Goal: Task Accomplishment & Management: Use online tool/utility

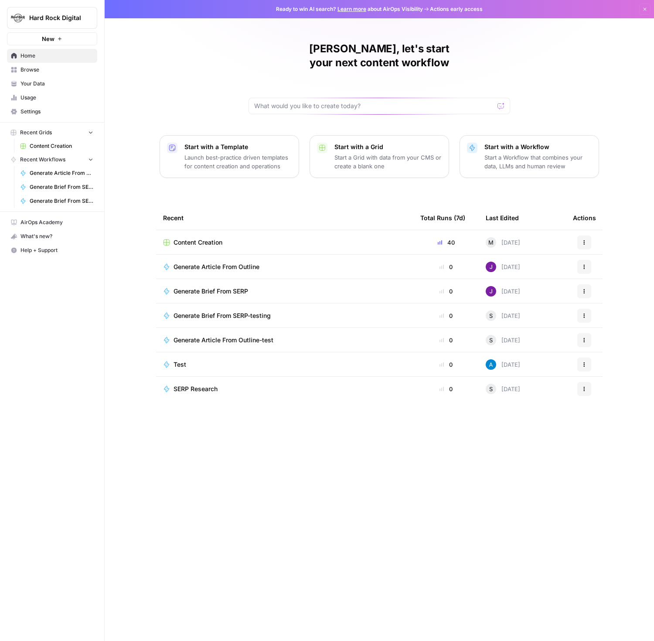
click at [55, 219] on span "AirOps Academy" at bounding box center [57, 223] width 73 height 8
click at [49, 342] on div "Hard Rock Digital New Home Browse Your Data Usage Settings Recent Grids Content…" at bounding box center [52, 320] width 104 height 641
click at [52, 298] on div "Hard Rock Digital New Home Browse Your Data Usage Settings Recent Grids Content…" at bounding box center [52, 320] width 104 height 641
click at [492, 143] on div "Start with a Workflow Start a Workflow that combines your data, LLMs and human …" at bounding box center [539, 157] width 107 height 28
click at [492, 138] on div "Ready to win AI search? Learn more about AirOps Visibility Actions early access…" at bounding box center [380, 320] width 551 height 641
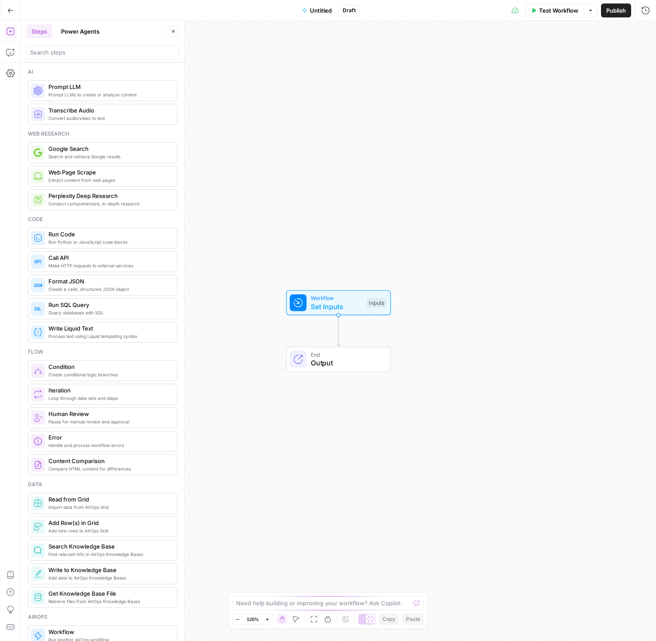
click at [325, 305] on span "Set Inputs" at bounding box center [337, 307] width 52 height 10
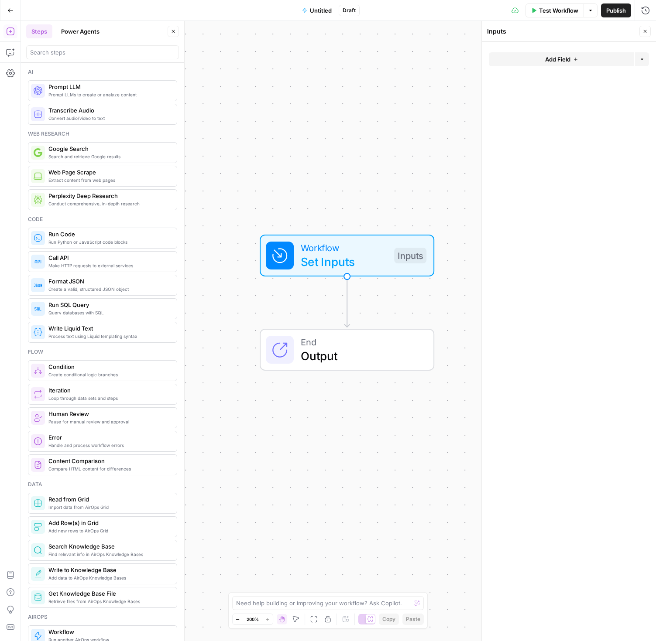
click at [576, 58] on icon "button" at bounding box center [575, 59] width 5 height 5
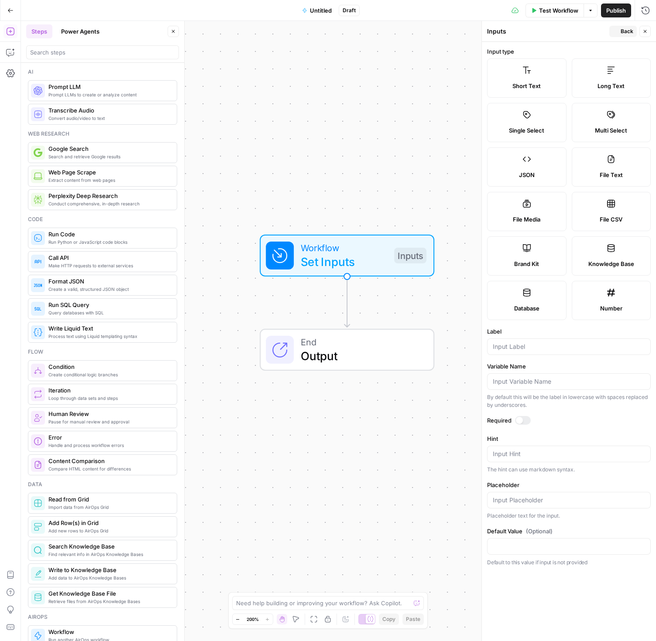
click at [576, 58] on div "Input type Short Text Long Text Single Select Multi Select JSON File Text File …" at bounding box center [569, 183] width 164 height 273
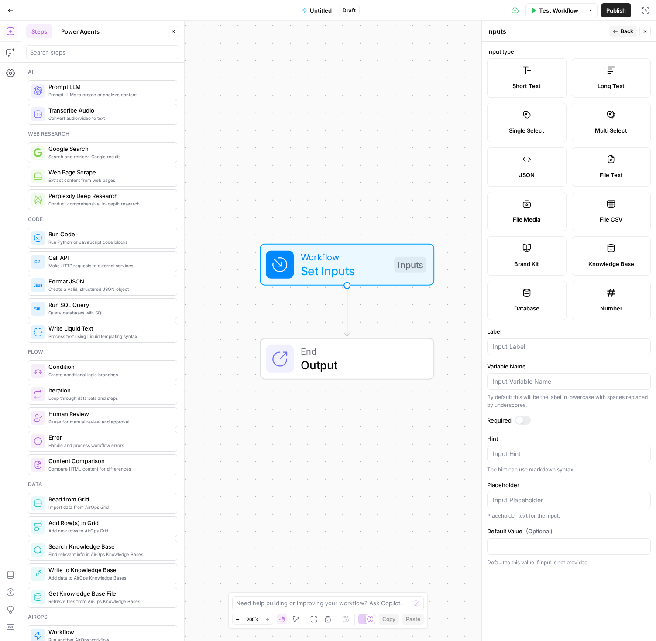
click at [519, 347] on input "Label" at bounding box center [569, 347] width 152 height 9
type input "URL"
click at [521, 382] on input "Variable Name" at bounding box center [569, 381] width 152 height 9
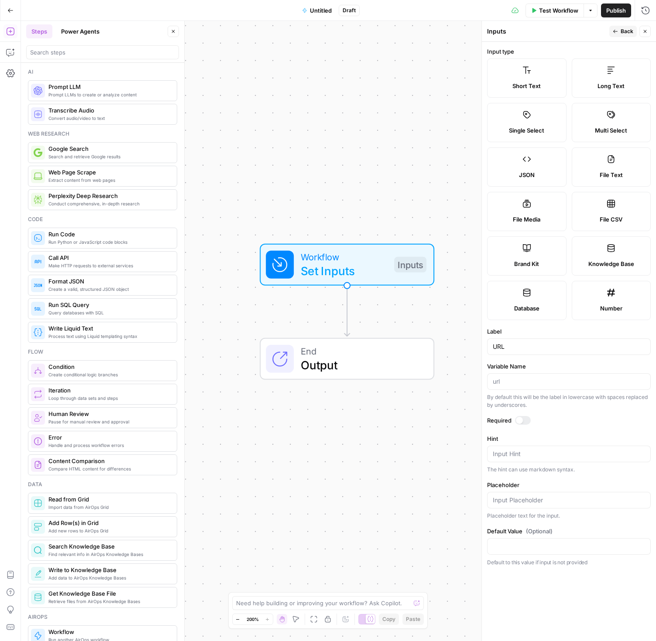
click at [521, 382] on input "Variable Name" at bounding box center [569, 381] width 152 height 9
click at [520, 346] on input "URL" at bounding box center [569, 347] width 152 height 9
click at [618, 32] on button "Back" at bounding box center [622, 31] width 27 height 11
click at [606, 32] on div "Inputs" at bounding box center [547, 31] width 120 height 9
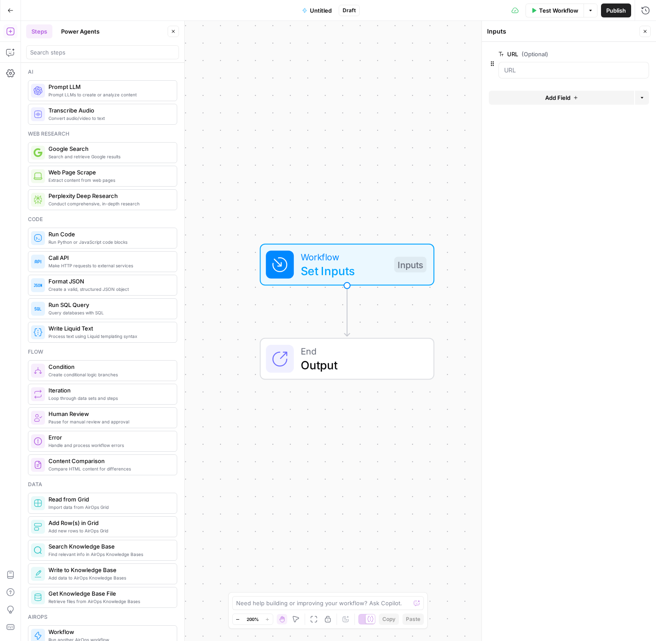
click at [563, 99] on span "Add Field" at bounding box center [557, 97] width 25 height 9
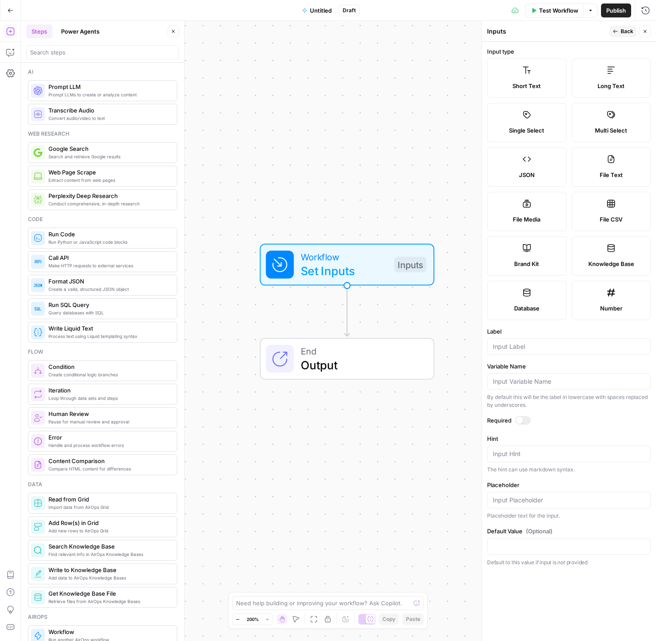
click at [516, 349] on input "Label" at bounding box center [569, 347] width 152 height 9
click at [9, 9] on icon "button" at bounding box center [10, 10] width 6 height 6
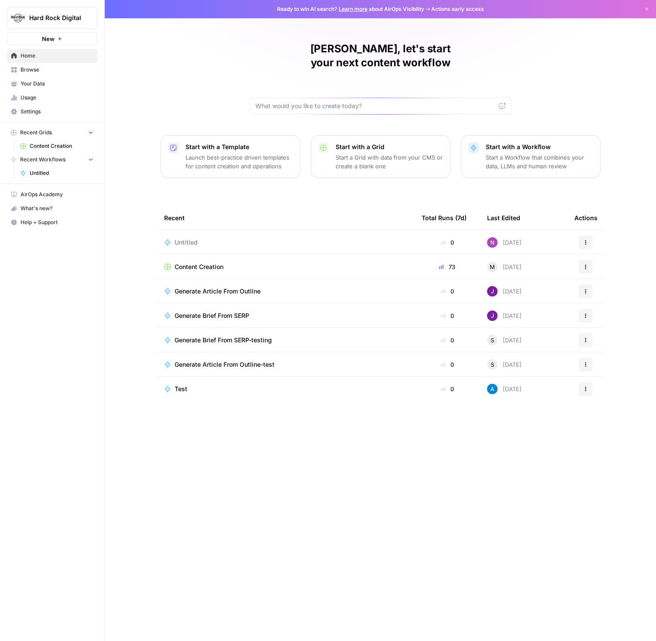
click at [184, 238] on span "Untitled" at bounding box center [186, 242] width 23 height 9
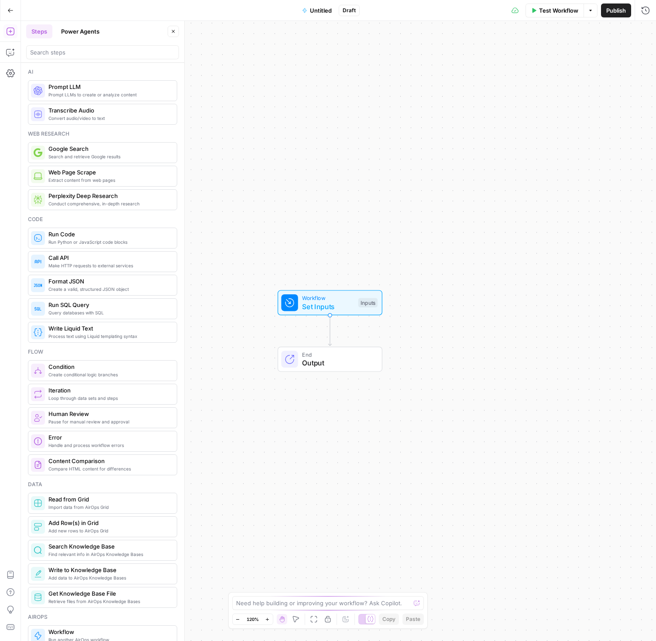
click at [7, 9] on icon "button" at bounding box center [10, 10] width 6 height 6
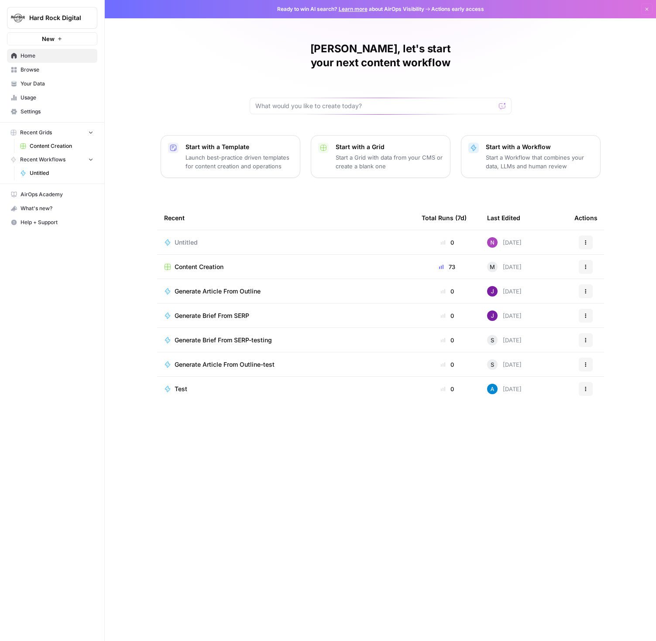
click at [191, 238] on span "Untitled" at bounding box center [186, 242] width 23 height 9
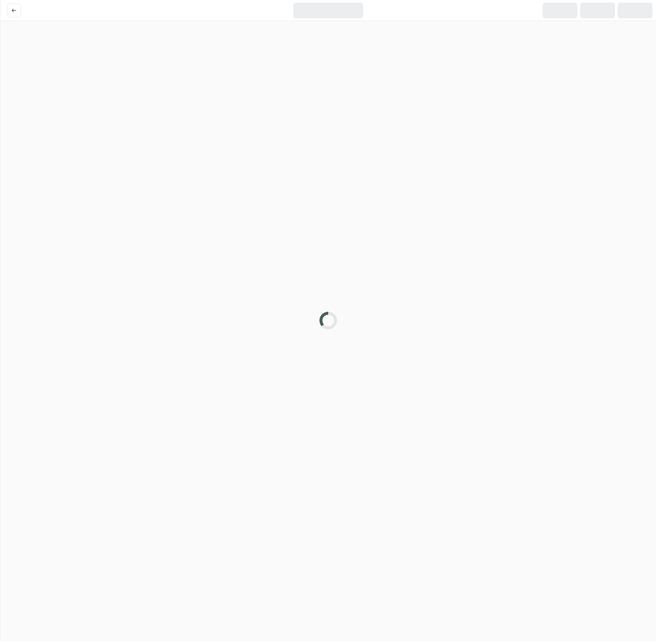
click at [191, 226] on div at bounding box center [328, 320] width 656 height 641
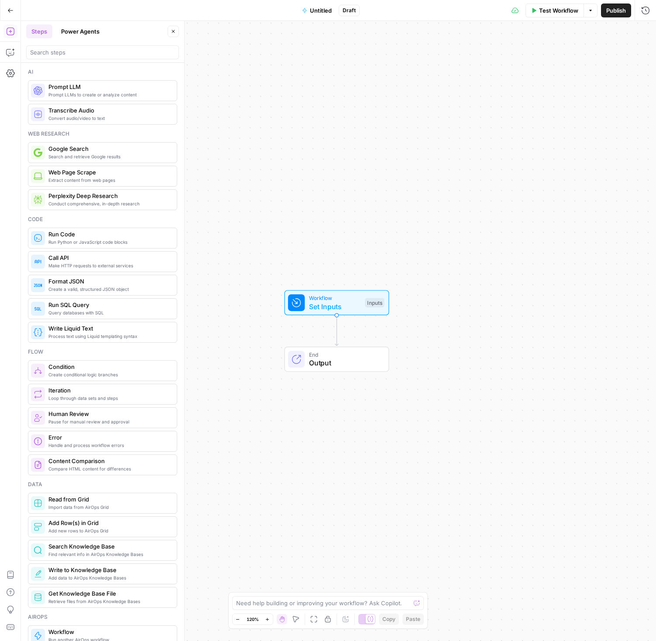
click at [9, 8] on icon "button" at bounding box center [10, 10] width 6 height 6
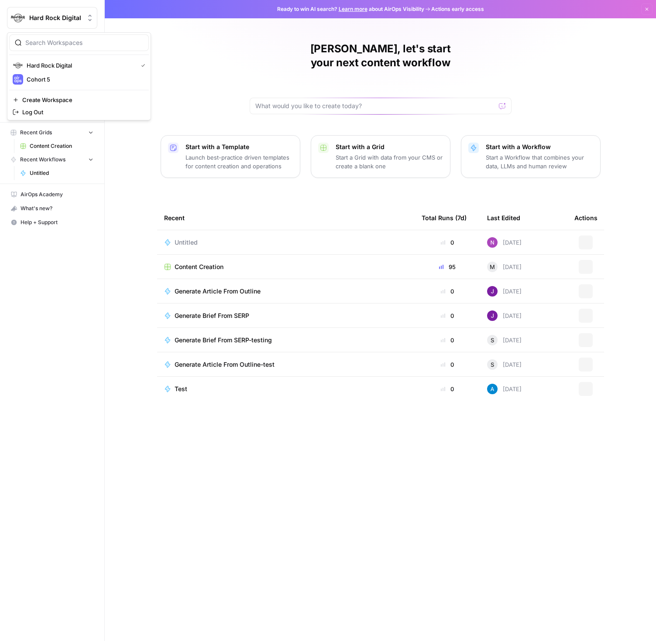
click at [43, 19] on span "Hard Rock Digital" at bounding box center [55, 18] width 53 height 9
click at [39, 78] on span "Cohort 5" at bounding box center [84, 79] width 115 height 9
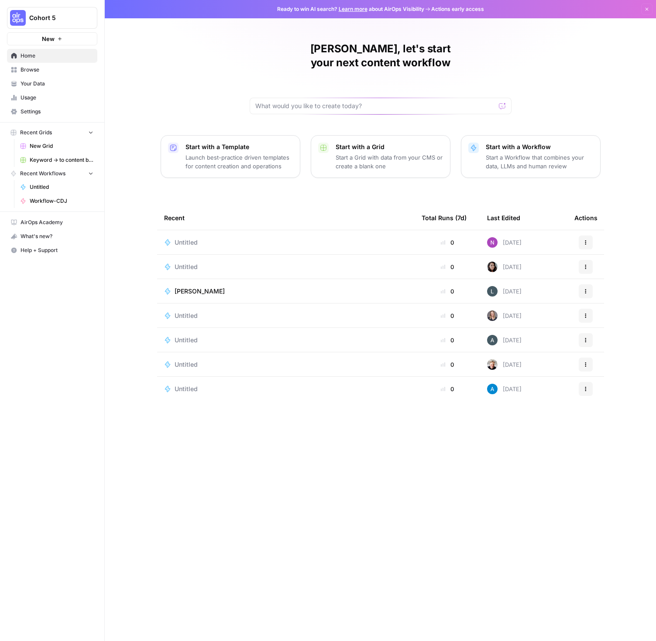
click at [40, 69] on span "Browse" at bounding box center [57, 70] width 73 height 8
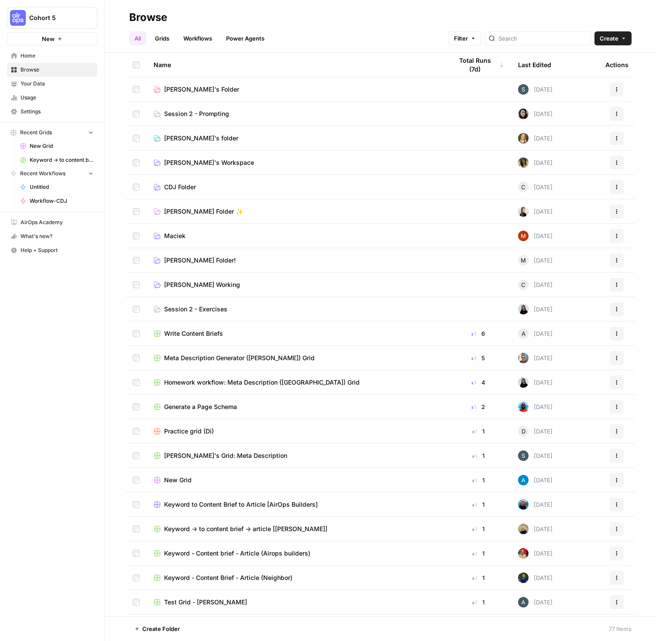
click at [203, 110] on span "Session 2 - Prompting" at bounding box center [196, 114] width 65 height 9
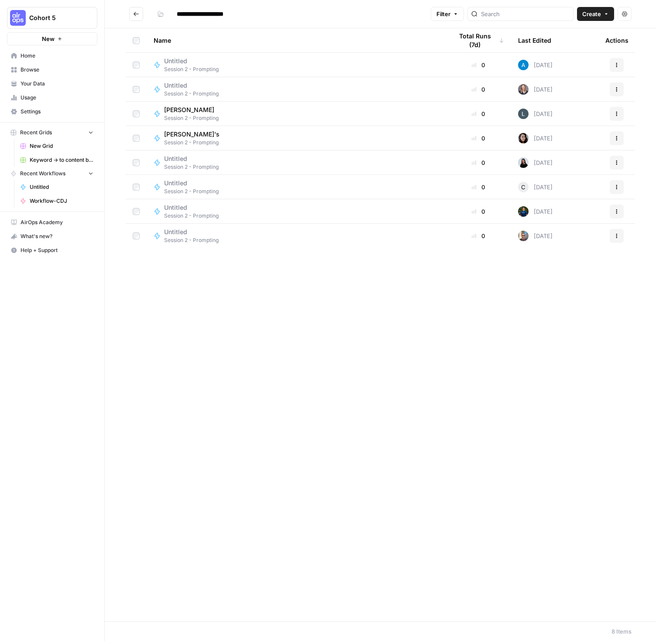
drag, startPoint x: 329, startPoint y: 323, endPoint x: 563, endPoint y: 72, distance: 343.3
click at [329, 323] on div "Name Total Runs (7d) Last Edited Actions Untitled Session 2 - Prompting 0 Today…" at bounding box center [380, 324] width 551 height 593
click at [586, 16] on span "Create" at bounding box center [591, 14] width 19 height 9
click at [566, 45] on span "Workflow" at bounding box center [578, 46] width 49 height 9
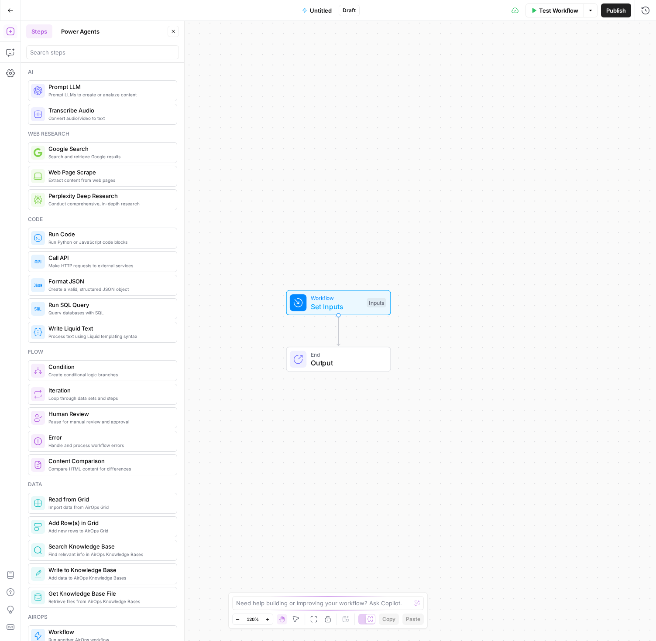
click at [339, 335] on icon "Edge from start to end" at bounding box center [338, 330] width 3 height 31
click at [339, 332] on icon "Edge from start to end" at bounding box center [338, 330] width 3 height 31
click at [338, 332] on icon "Edge from start to end" at bounding box center [338, 330] width 3 height 31
click at [86, 91] on span "Prompt LLMs to create or analyze content" at bounding box center [108, 94] width 121 height 7
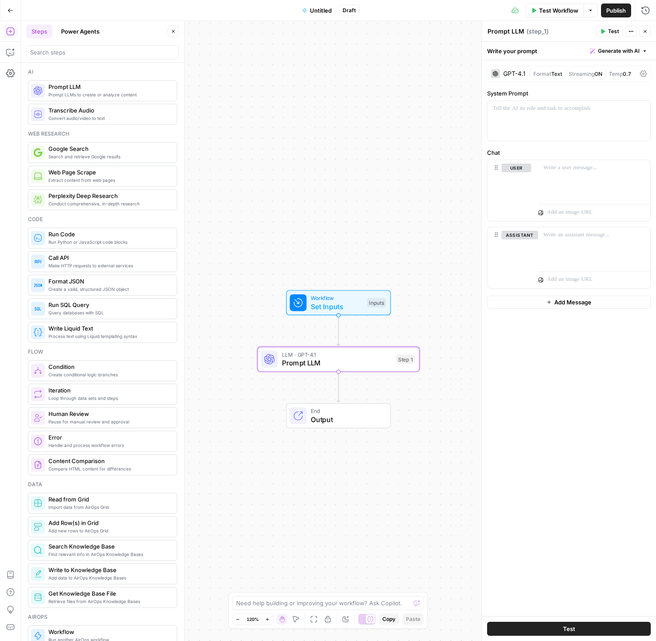
click at [550, 14] on span "Test Workflow" at bounding box center [558, 10] width 39 height 9
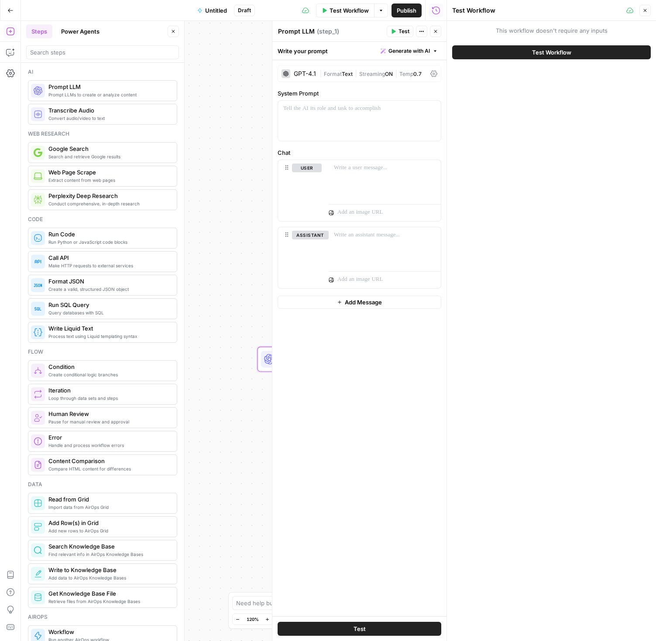
click at [509, 30] on span "This workflow doesn't require any inputs" at bounding box center [551, 30] width 199 height 9
click at [646, 10] on icon "button" at bounding box center [644, 10] width 5 height 5
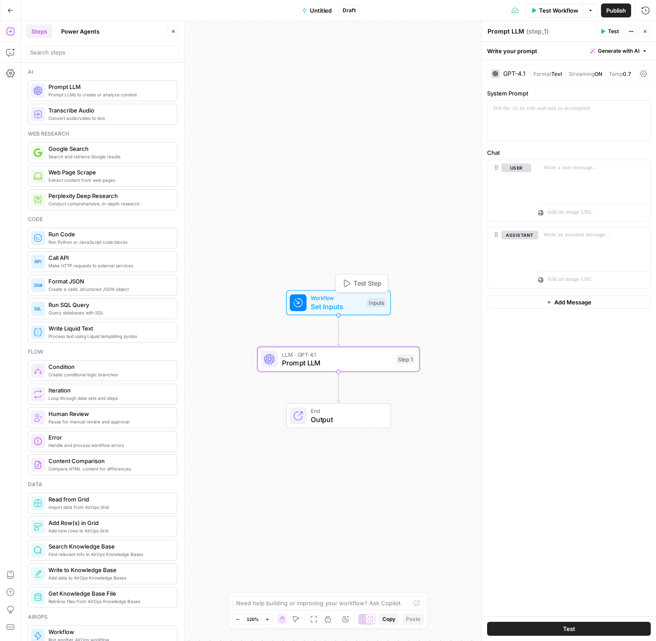
click at [336, 308] on span "Set Inputs" at bounding box center [337, 307] width 52 height 10
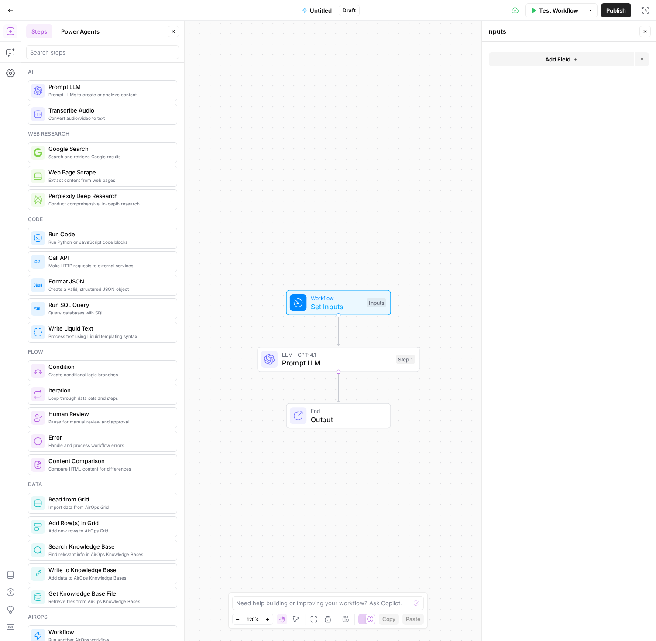
click at [563, 58] on span "Add Field" at bounding box center [557, 59] width 25 height 9
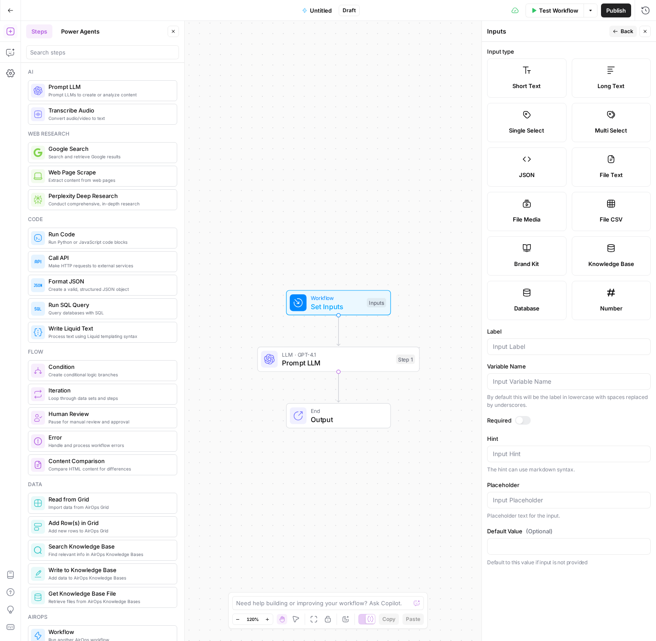
click at [524, 267] on span "Brand Kit" at bounding box center [526, 264] width 25 height 9
click at [624, 30] on span "P" at bounding box center [625, 29] width 7 height 9
click at [619, 31] on button "Back" at bounding box center [622, 31] width 27 height 11
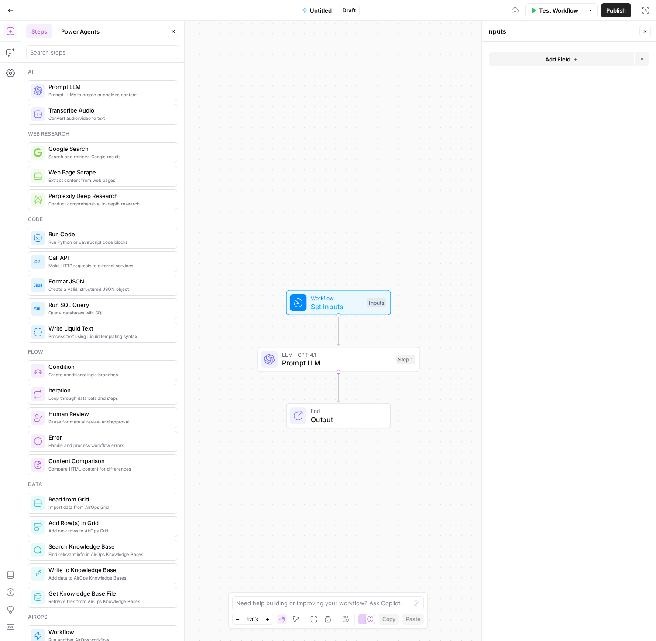
click at [440, 264] on div "Workflow Set Inputs Inputs LLM · GPT-4.1 Prompt LLM Step 1 End Output" at bounding box center [338, 331] width 635 height 620
click at [356, 291] on div "Test Step" at bounding box center [361, 283] width 53 height 19
click at [350, 304] on span "Set Inputs" at bounding box center [336, 307] width 52 height 10
click at [332, 360] on span "Prompt LLM" at bounding box center [337, 363] width 110 height 10
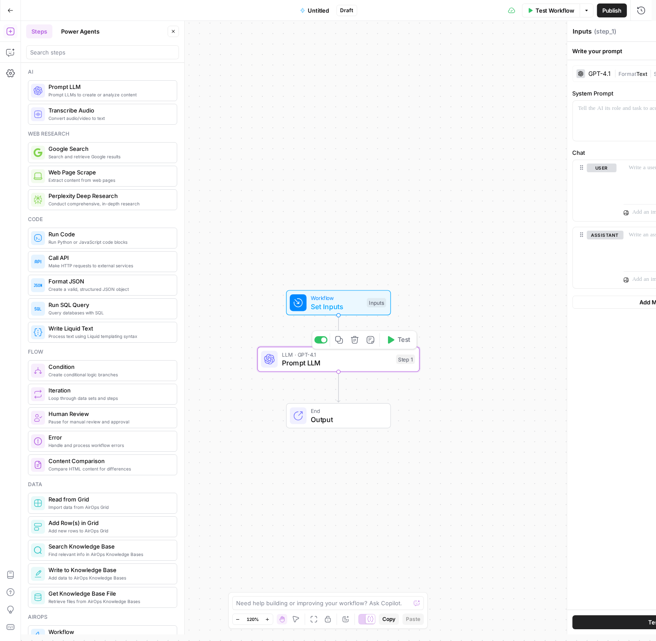
type textarea "Prompt LLM"
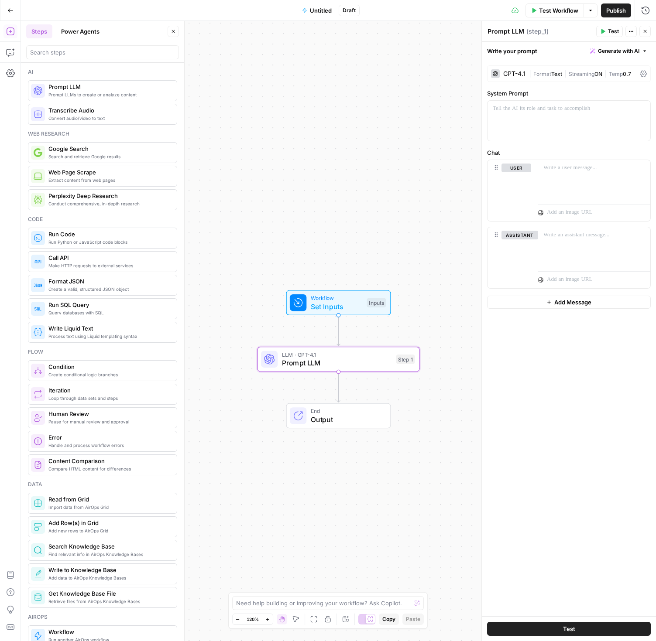
click at [321, 366] on span "Prompt LLM" at bounding box center [337, 363] width 110 height 10
click at [321, 367] on span "Prompt LLM" at bounding box center [337, 363] width 110 height 10
click at [334, 305] on span "Set Inputs" at bounding box center [337, 307] width 52 height 10
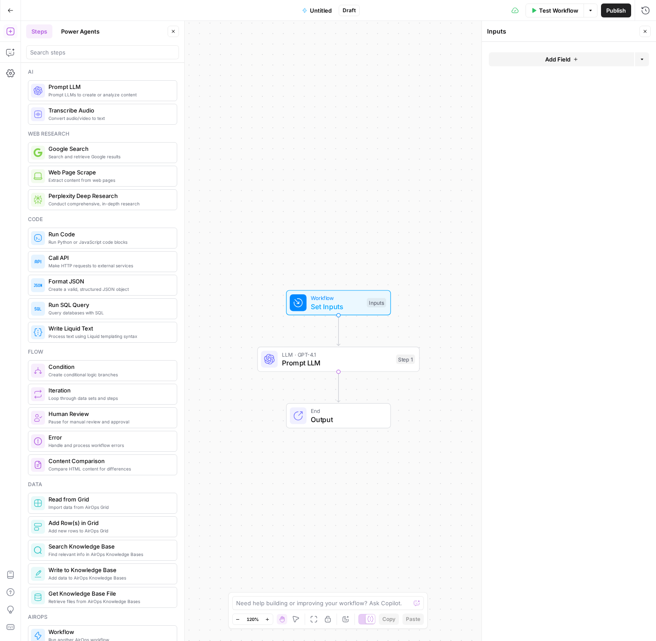
click at [562, 7] on span "Test Workflow" at bounding box center [558, 10] width 39 height 9
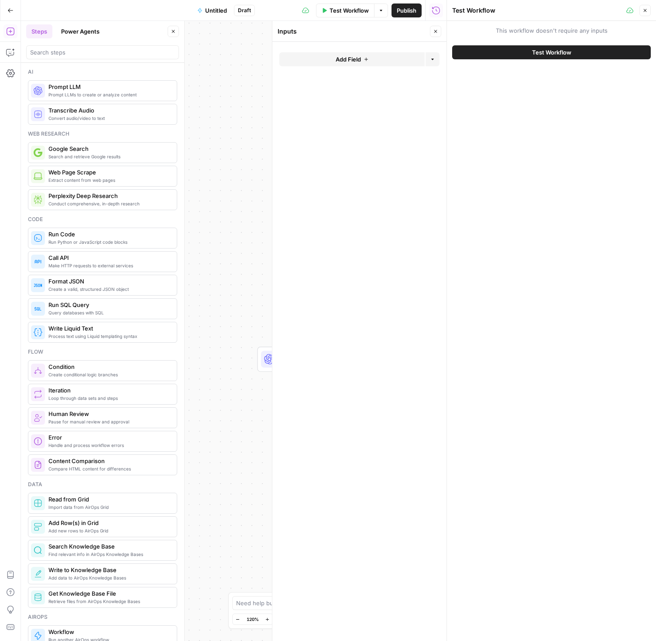
click at [645, 10] on icon "button" at bounding box center [644, 10] width 5 height 5
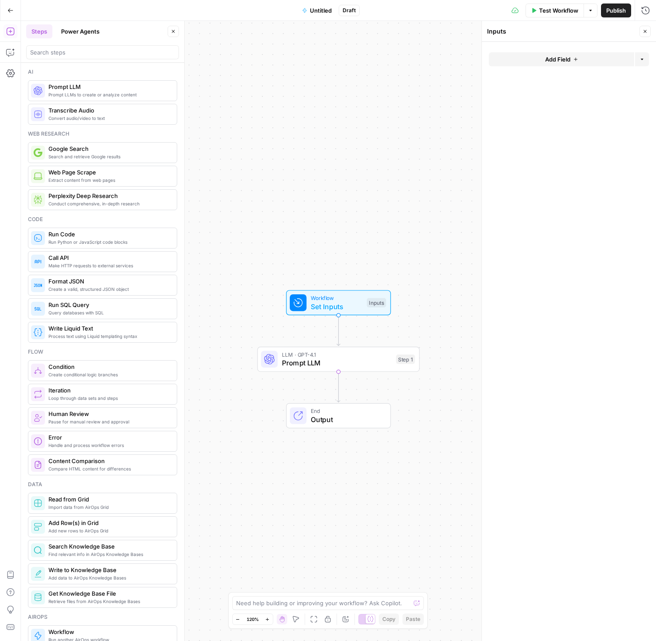
click at [330, 302] on span "Set Inputs" at bounding box center [337, 307] width 52 height 10
click at [554, 59] on span "Add Field" at bounding box center [557, 59] width 25 height 9
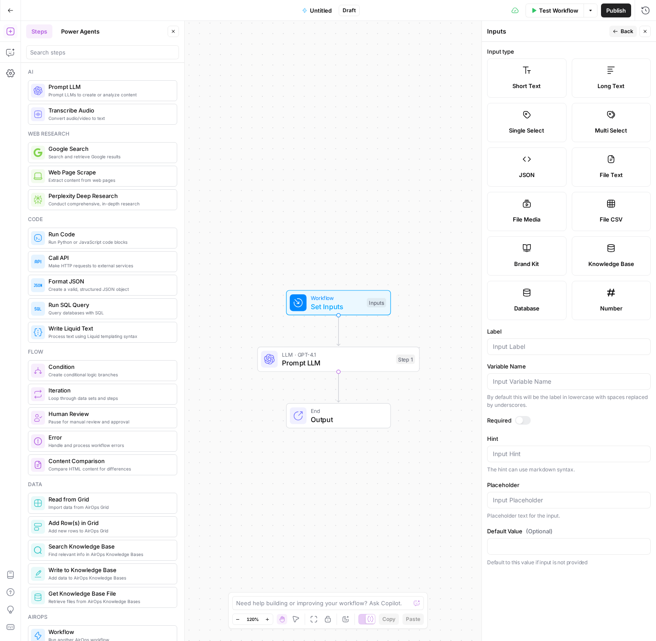
click at [522, 257] on label "Brand Kit" at bounding box center [526, 255] width 79 height 39
click at [513, 352] on div at bounding box center [569, 347] width 164 height 17
type input "BrandKit"
click at [532, 361] on form "Input type Short Text Long Text Single Select Multi Select JSON File Text File …" at bounding box center [569, 342] width 174 height 600
drag, startPoint x: 536, startPoint y: 377, endPoint x: 543, endPoint y: 387, distance: 11.6
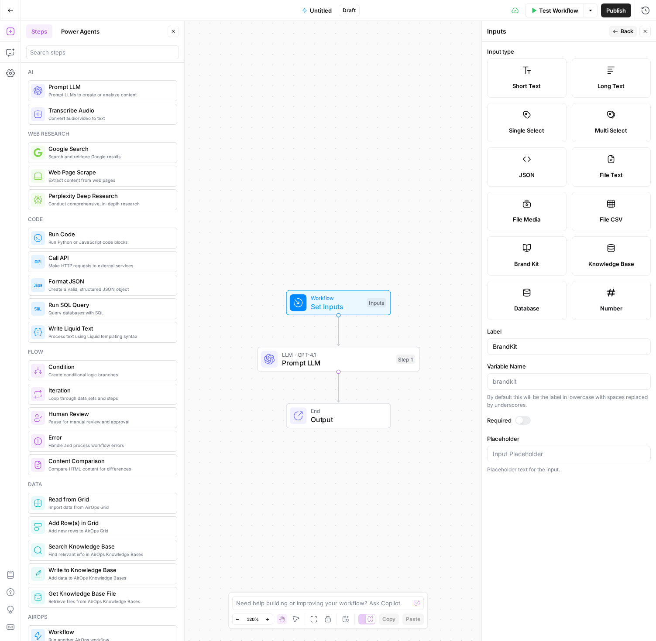
click at [536, 380] on div at bounding box center [569, 381] width 164 height 17
click at [622, 32] on span "Back" at bounding box center [626, 31] width 13 height 8
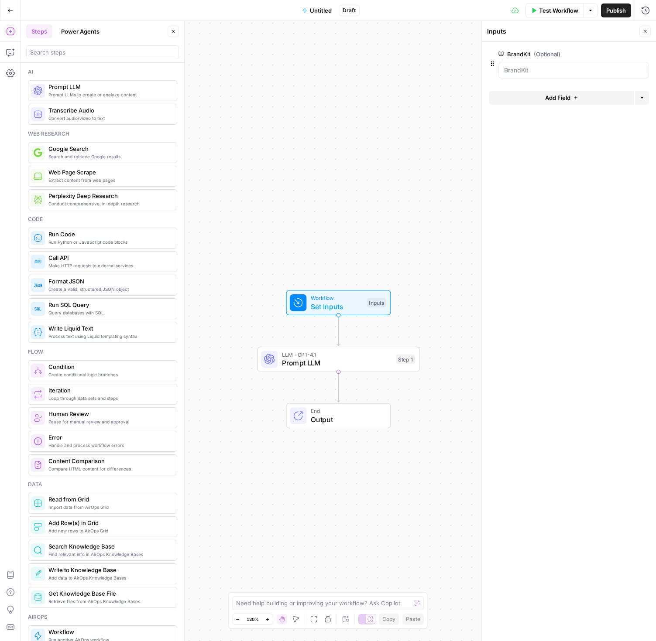
click at [329, 363] on span "Prompt LLM" at bounding box center [337, 363] width 110 height 10
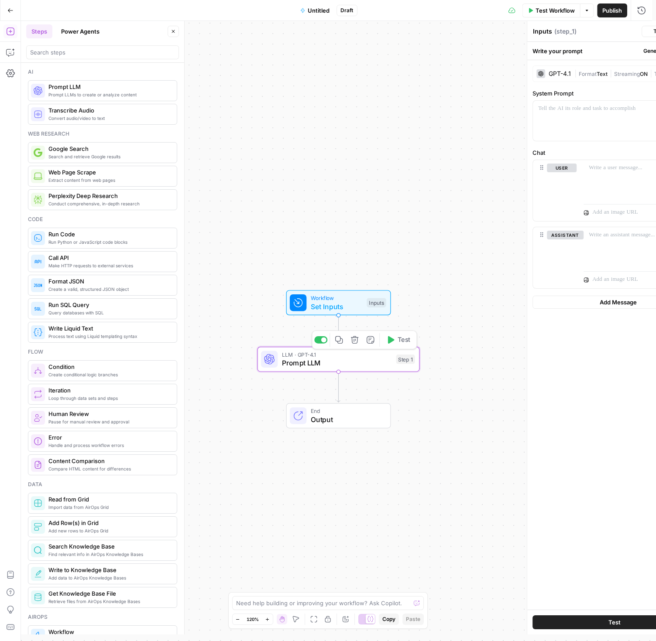
type textarea "Prompt LLM"
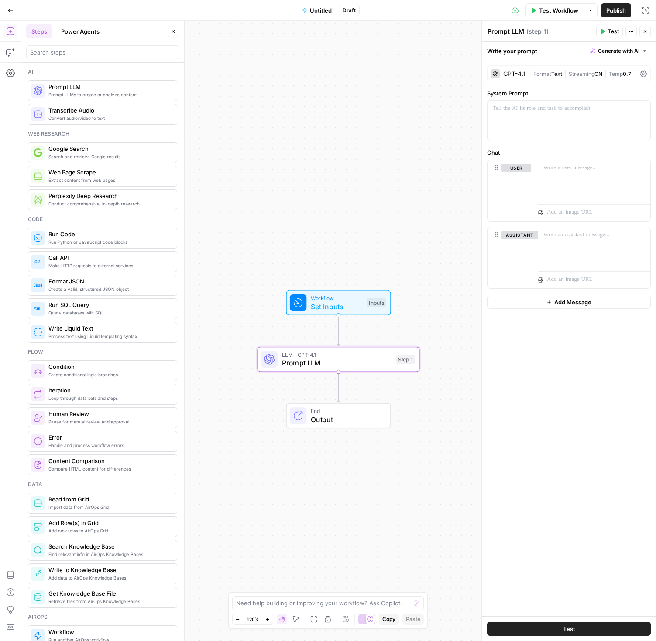
click at [558, 11] on span "Test Workflow" at bounding box center [558, 10] width 39 height 9
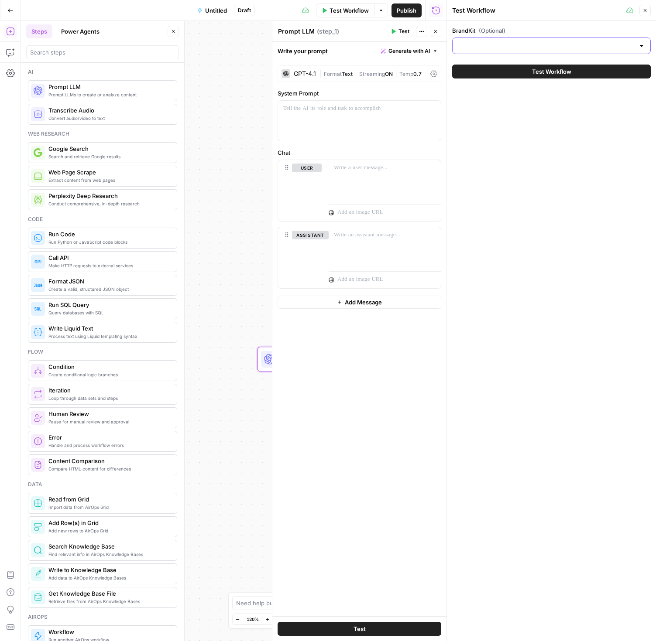
click at [487, 47] on input "BrandKit (Optional)" at bounding box center [546, 45] width 177 height 9
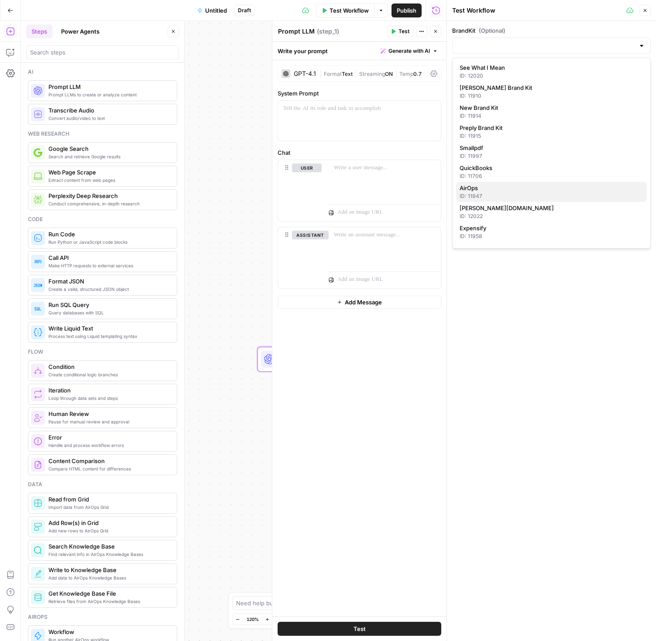
click at [472, 190] on span "AirOps" at bounding box center [549, 188] width 180 height 9
type input "AirOps"
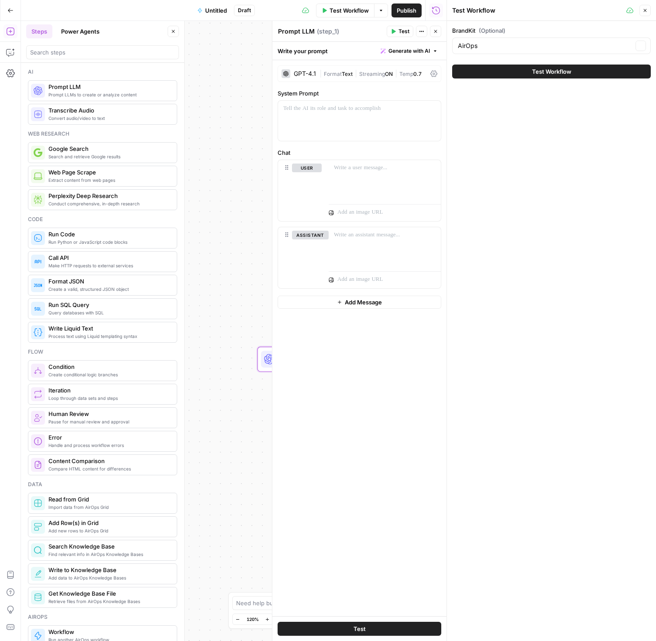
click at [499, 222] on div "BrandKit (Optional) AirOps Clear Test Workflow" at bounding box center [551, 331] width 209 height 620
click at [335, 185] on div at bounding box center [385, 180] width 112 height 40
click at [504, 177] on div "BrandKit (Optional) AirOps Clear Test Workflow" at bounding box center [551, 331] width 209 height 620
drag, startPoint x: 374, startPoint y: 190, endPoint x: 363, endPoint y: 184, distance: 12.3
click at [374, 190] on div "**********" at bounding box center [385, 180] width 112 height 40
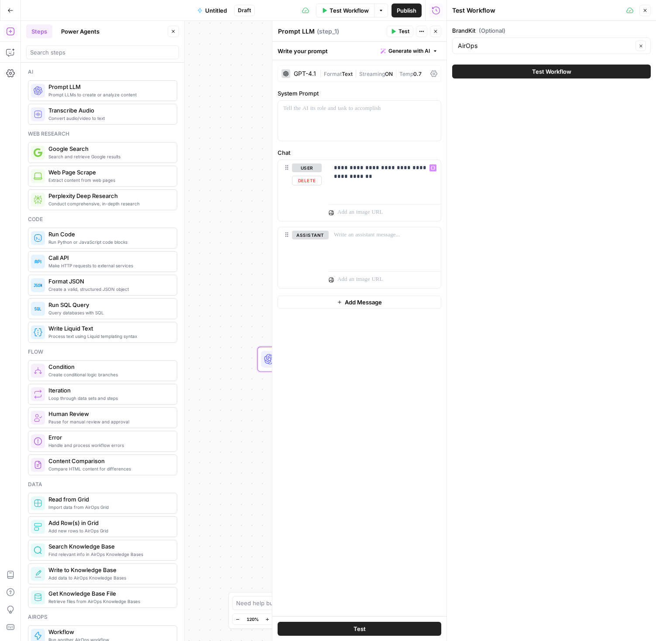
drag, startPoint x: 493, startPoint y: 181, endPoint x: 484, endPoint y: 179, distance: 8.4
click at [493, 181] on div "BrandKit (Optional) AirOps Clear Test Workflow" at bounding box center [551, 331] width 209 height 620
click at [641, 12] on button "Close" at bounding box center [644, 10] width 11 height 11
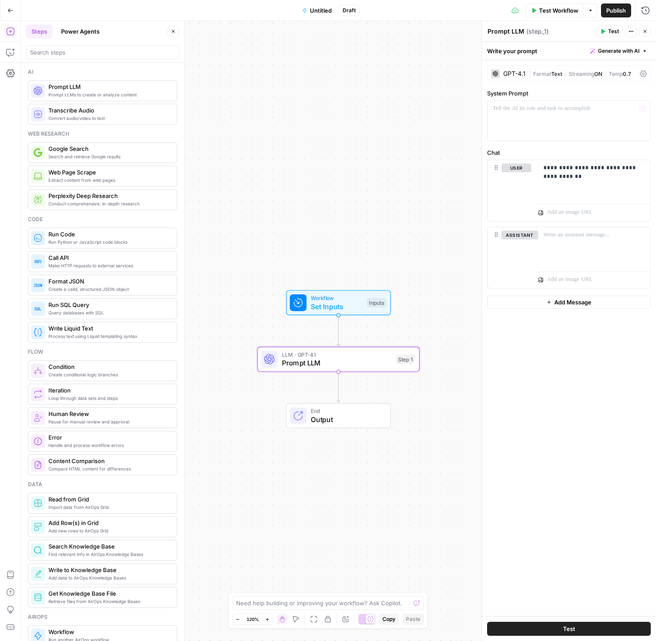
click at [392, 180] on div "Workflow Set Inputs Inputs LLM · GPT-4.1 Prompt LLM Step 1 End Output" at bounding box center [338, 331] width 635 height 620
click at [604, 35] on button "Test" at bounding box center [609, 31] width 27 height 11
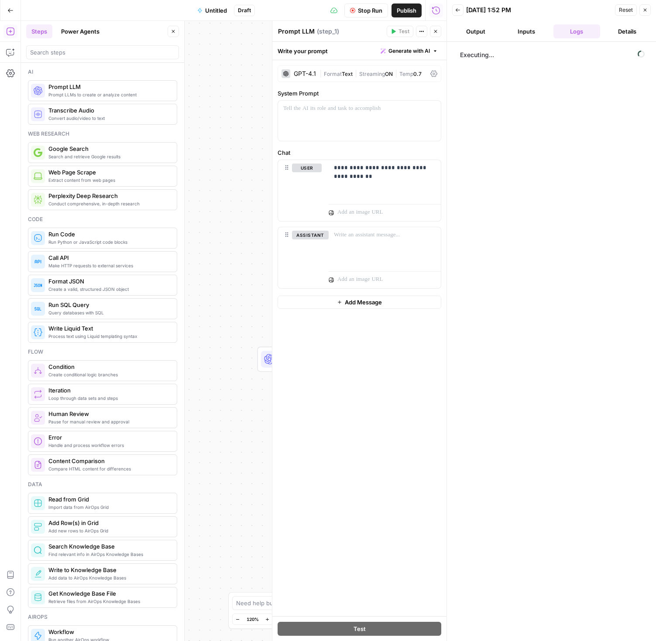
click at [299, 76] on div "GPT-4.1" at bounding box center [305, 74] width 22 height 6
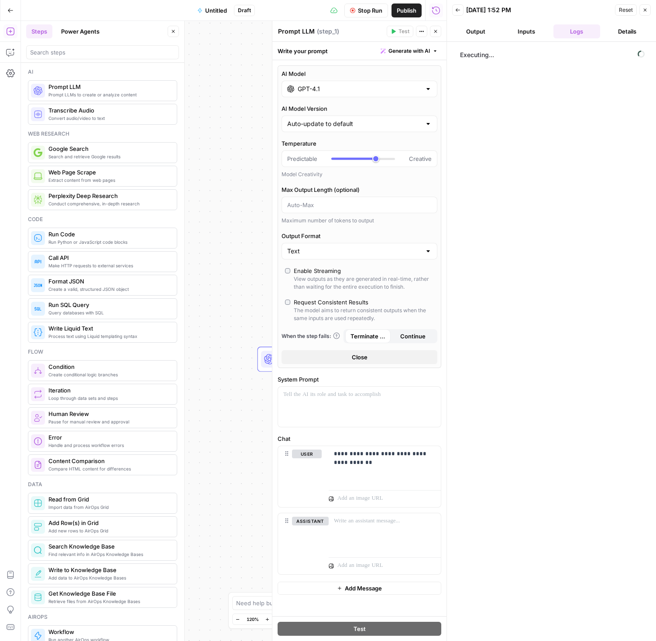
click at [310, 94] on div "GPT-4.1" at bounding box center [359, 89] width 156 height 17
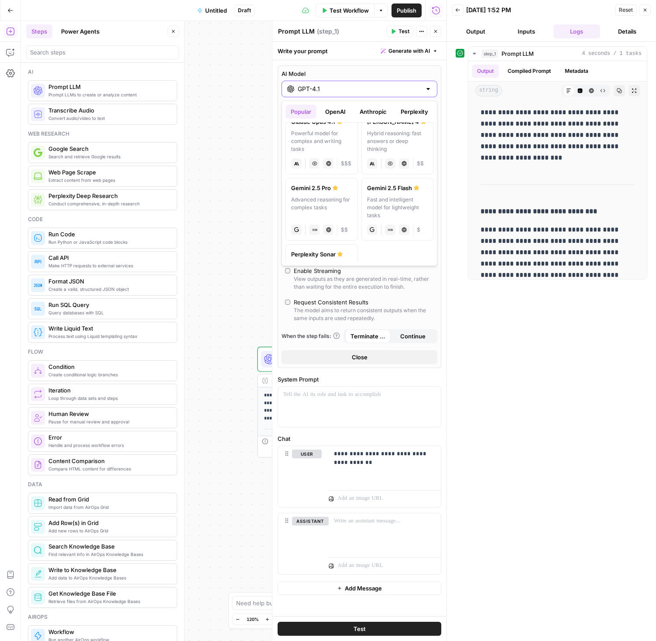
scroll to position [147, 0]
click at [391, 145] on div "Hybrid reasoning: fast answers or deep thinking" at bounding box center [397, 142] width 61 height 24
type input "Claude Sonnet 4"
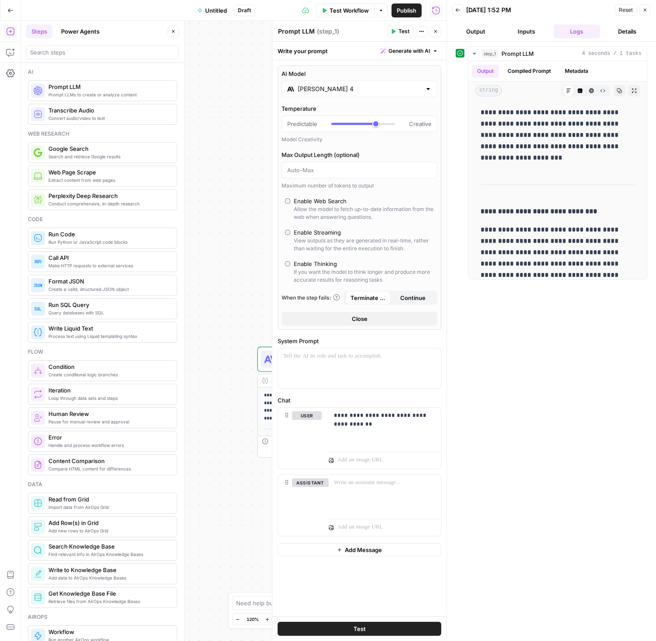
click at [243, 384] on div "**********" at bounding box center [233, 331] width 425 height 620
click at [452, 325] on div "**********" at bounding box center [551, 342] width 209 height 600
click at [401, 32] on span "Test" at bounding box center [403, 31] width 11 height 8
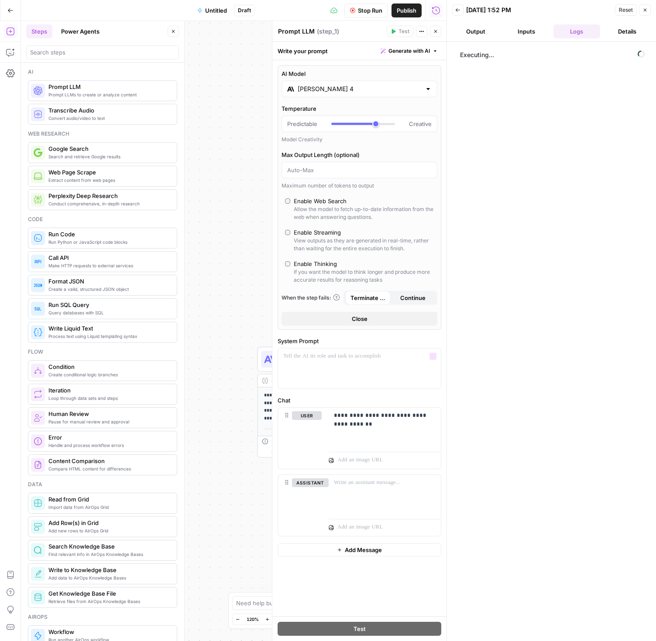
click at [218, 279] on div "**********" at bounding box center [233, 331] width 425 height 620
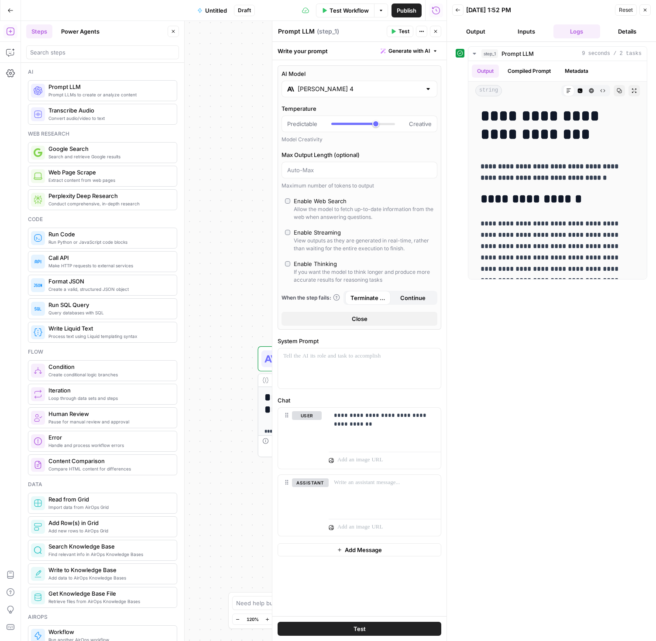
click at [517, 332] on div "**********" at bounding box center [552, 341] width 192 height 591
click at [349, 462] on div at bounding box center [380, 461] width 89 height 10
click at [353, 417] on p "**********" at bounding box center [385, 419] width 102 height 17
drag, startPoint x: 385, startPoint y: 425, endPoint x: 363, endPoint y: 424, distance: 21.8
click at [363, 424] on p "**********" at bounding box center [385, 419] width 102 height 17
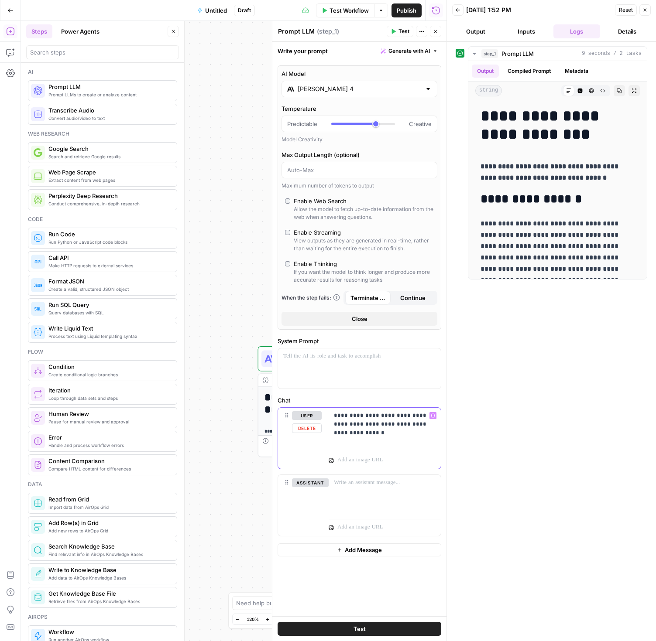
drag, startPoint x: 349, startPoint y: 436, endPoint x: 334, endPoint y: 434, distance: 15.0
click at [334, 434] on p "**********" at bounding box center [385, 424] width 102 height 26
click at [400, 29] on span "Test" at bounding box center [403, 31] width 11 height 8
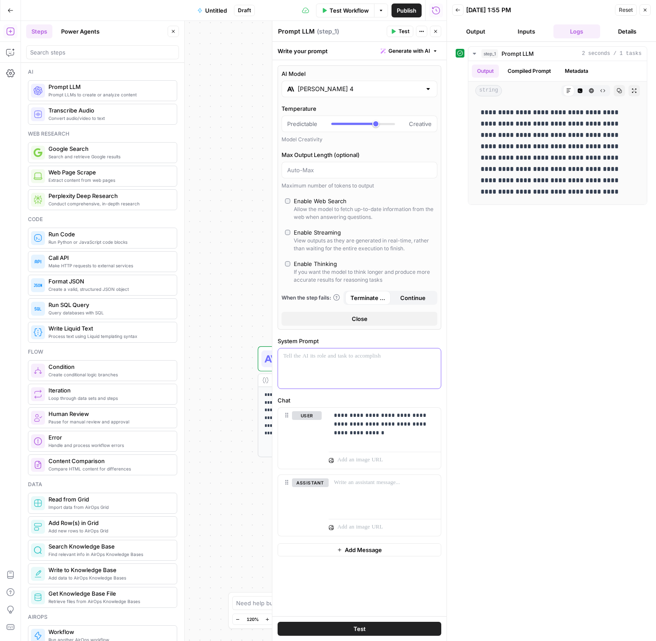
click at [368, 362] on div at bounding box center [359, 369] width 163 height 40
click at [402, 29] on span "Test" at bounding box center [403, 31] width 11 height 8
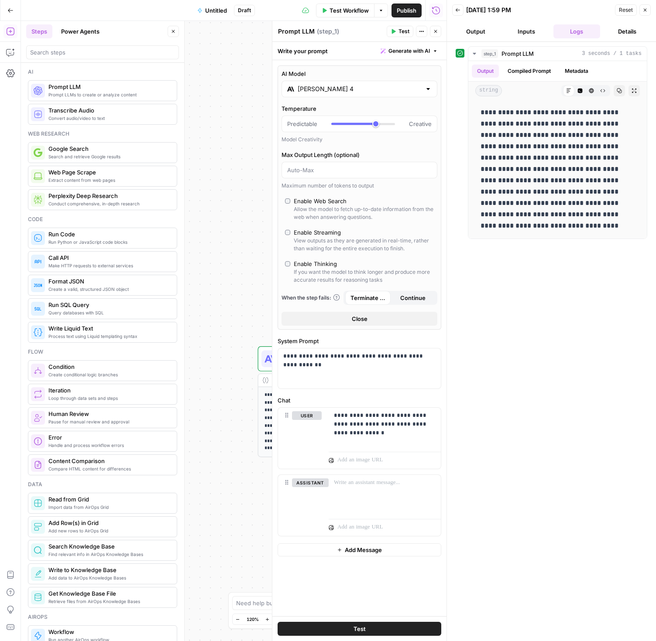
click at [258, 298] on div "Workflow Set Inputs Inputs" at bounding box center [339, 302] width 162 height 25
click at [645, 10] on icon "button" at bounding box center [644, 9] width 5 height 5
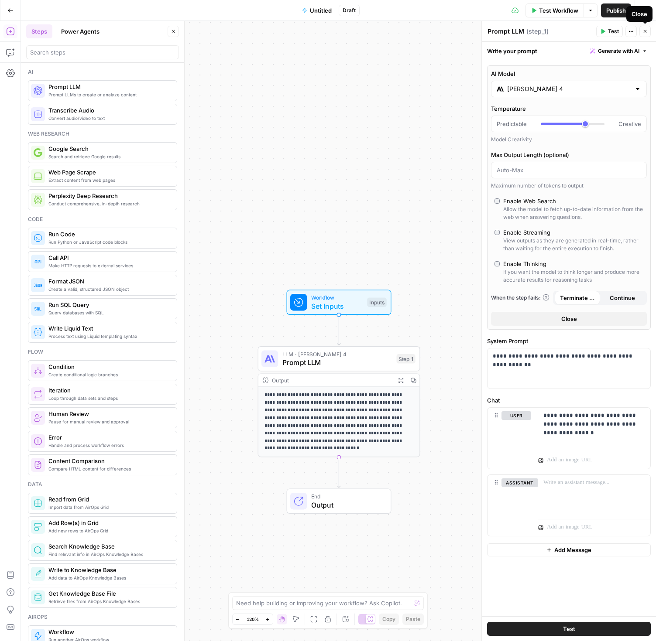
click at [631, 31] on icon "button" at bounding box center [630, 31] width 1 height 1
click at [630, 31] on icon "button" at bounding box center [630, 31] width 1 height 1
click at [575, 486] on p at bounding box center [594, 483] width 102 height 9
click at [361, 407] on p "**********" at bounding box center [338, 418] width 149 height 54
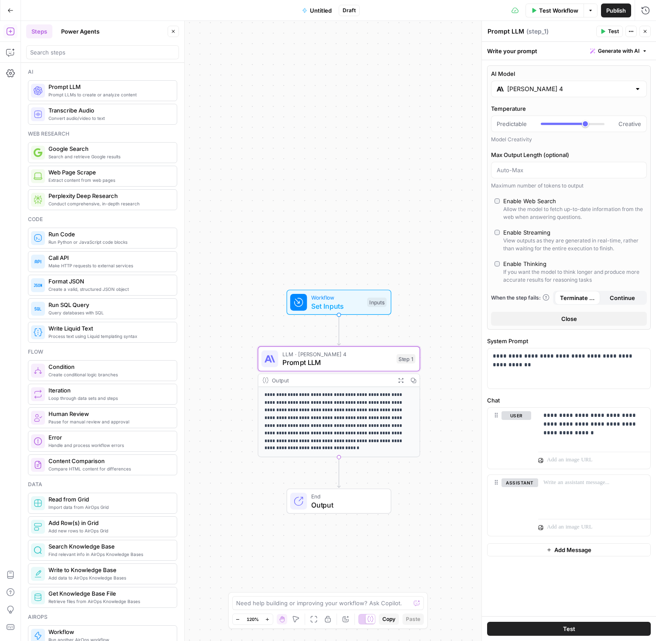
click at [356, 349] on div "LLM · Claude Sonnet 4 Prompt LLM Step 1 Copy step Delete step Add Note Test" at bounding box center [339, 358] width 162 height 25
click at [356, 361] on span "Prompt LLM" at bounding box center [337, 362] width 110 height 10
click at [441, 231] on div "**********" at bounding box center [338, 331] width 635 height 620
